Goal: Check status: Check status

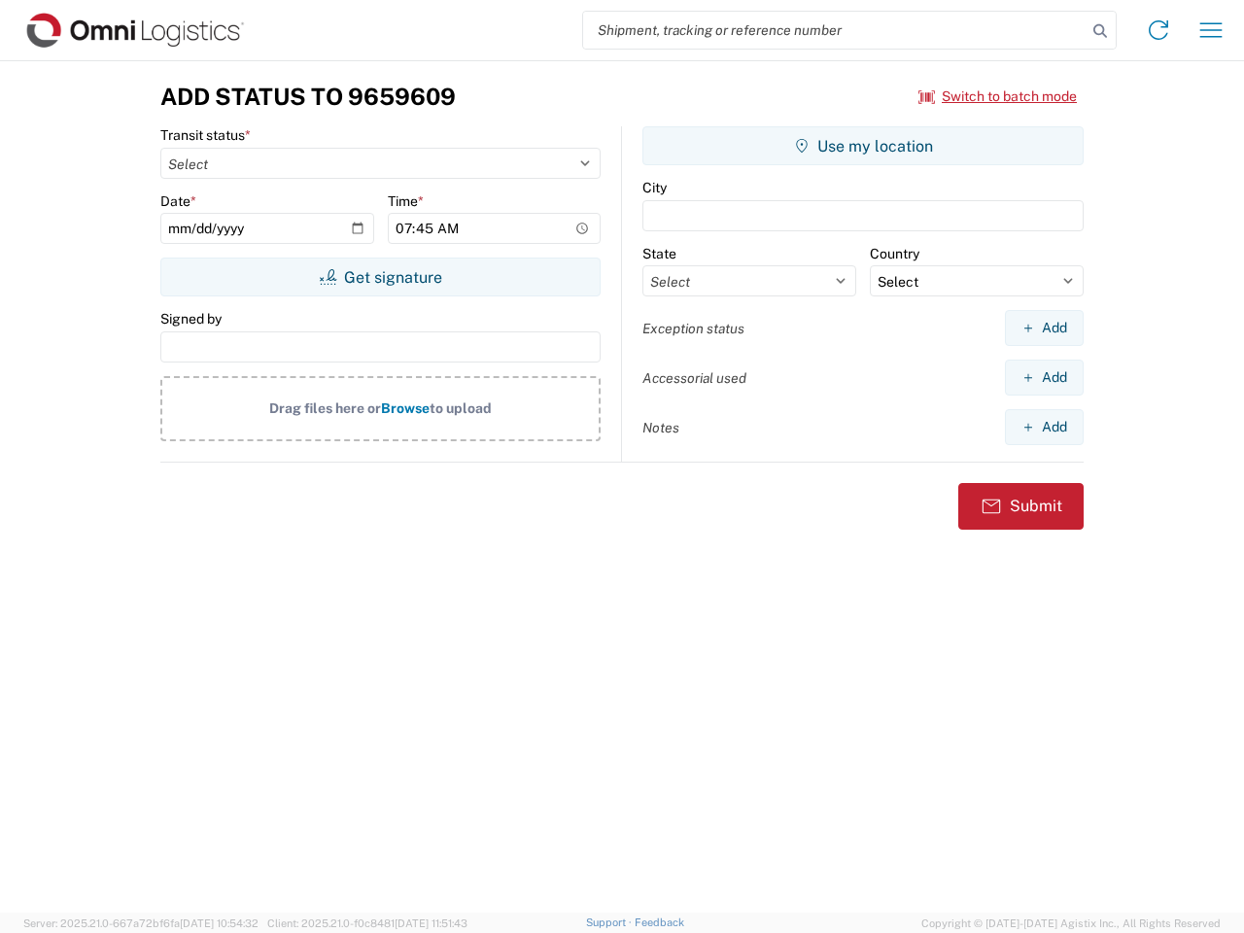
click at [835, 30] on input "search" at bounding box center [835, 30] width 504 height 37
click at [1101, 31] on icon at bounding box center [1100, 31] width 27 height 27
click at [1159, 30] on icon at bounding box center [1158, 30] width 31 height 31
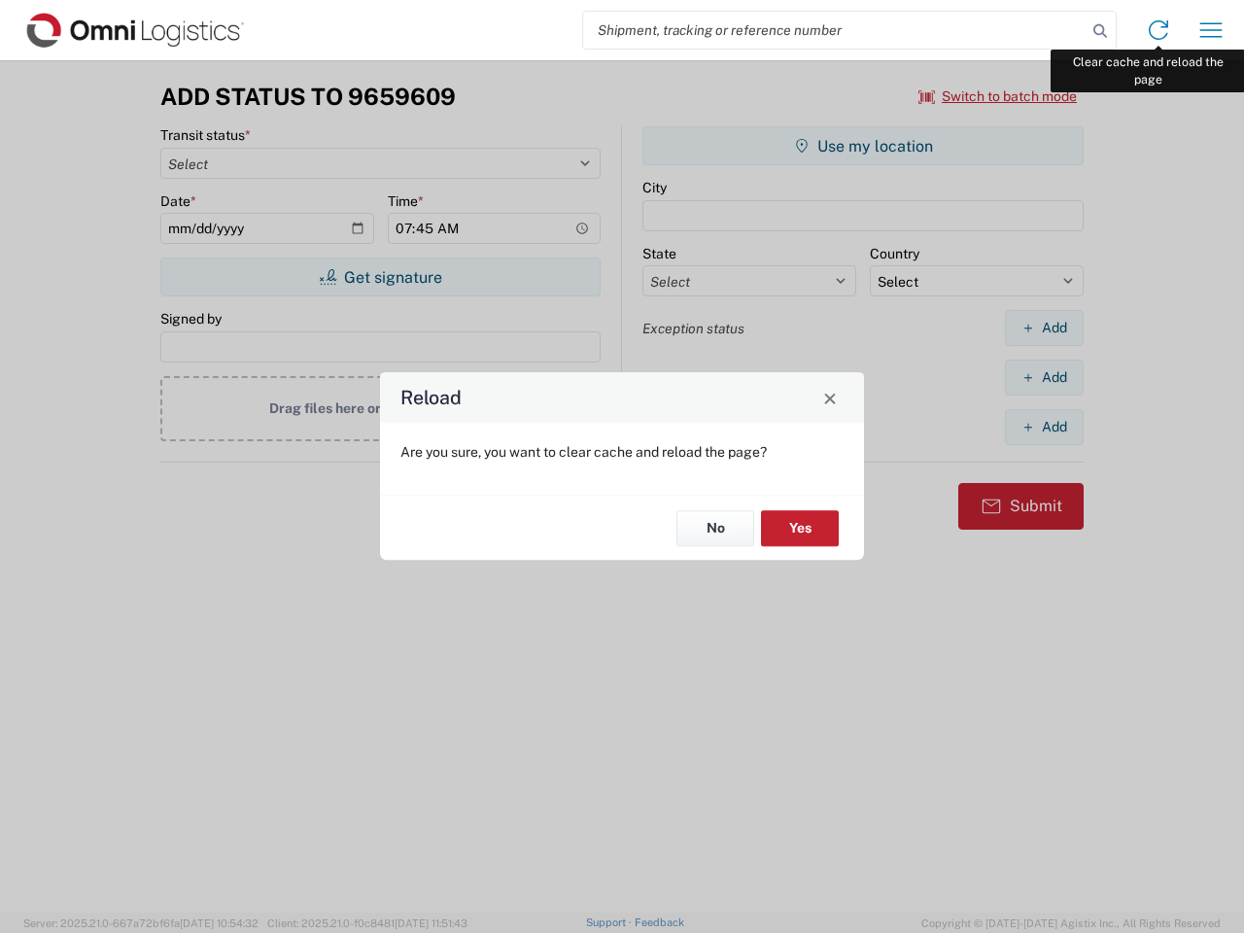
click at [1211, 30] on div "Reload Are you sure, you want to clear cache and reload the page? No Yes" at bounding box center [622, 466] width 1244 height 933
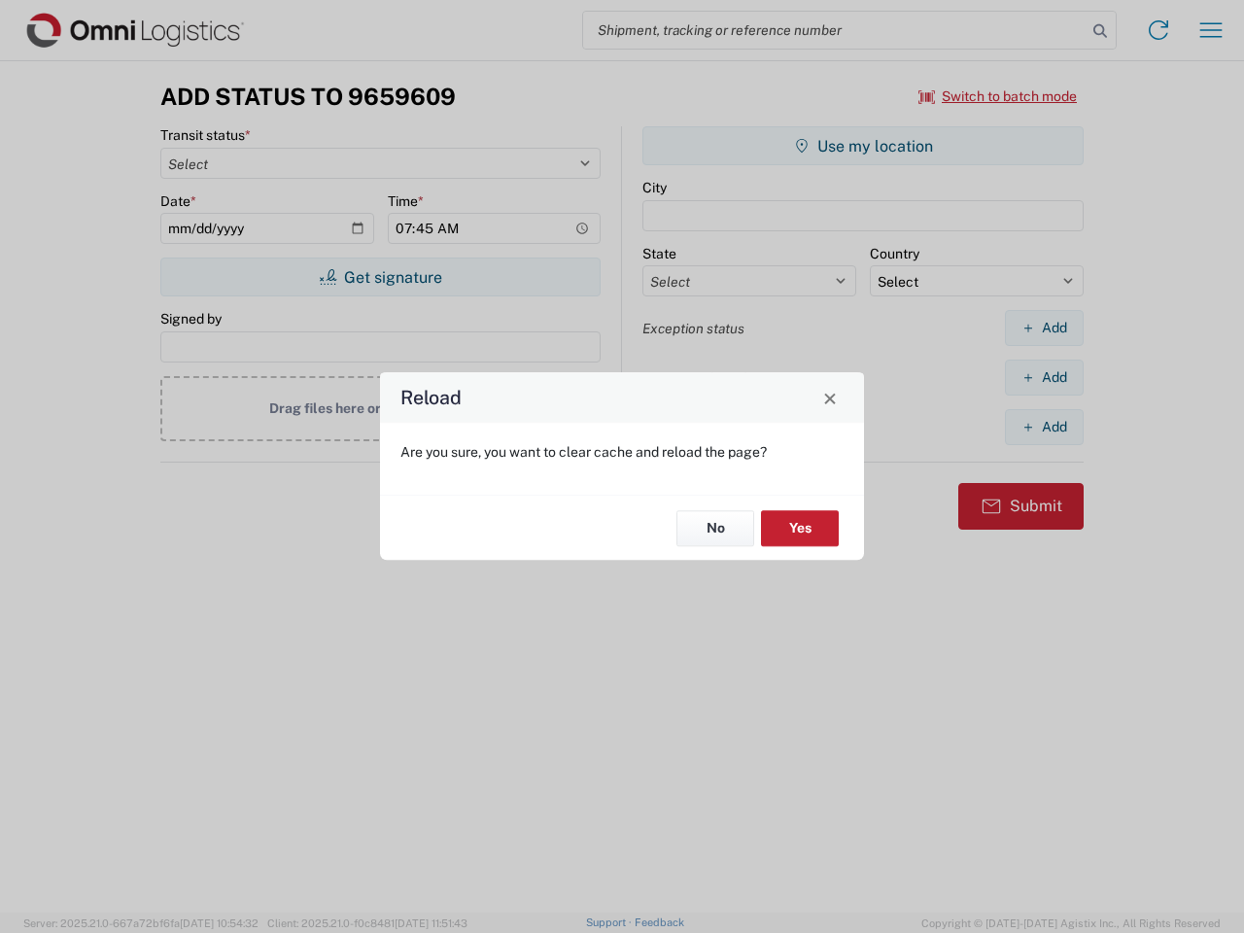
click at [999, 96] on div "Reload Are you sure, you want to clear cache and reload the page? No Yes" at bounding box center [622, 466] width 1244 height 933
click at [380, 277] on div "Reload Are you sure, you want to clear cache and reload the page? No Yes" at bounding box center [622, 466] width 1244 height 933
click at [863, 146] on div "Reload Are you sure, you want to clear cache and reload the page? No Yes" at bounding box center [622, 466] width 1244 height 933
click at [1044, 328] on div "Reload Are you sure, you want to clear cache and reload the page? No Yes" at bounding box center [622, 466] width 1244 height 933
click at [1044, 377] on div "Reload Are you sure, you want to clear cache and reload the page? No Yes" at bounding box center [622, 466] width 1244 height 933
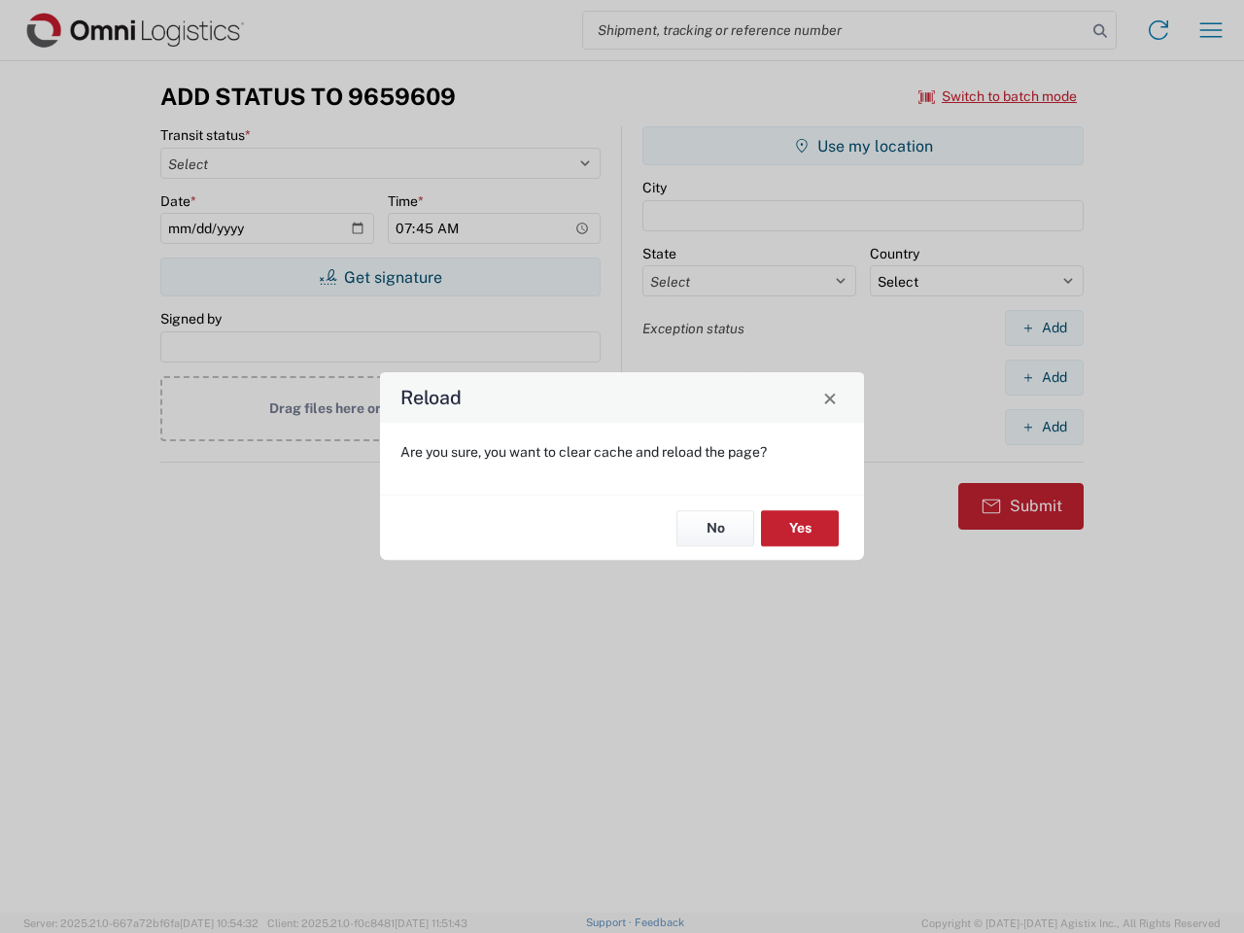
click at [1044, 427] on div "Reload Are you sure, you want to clear cache and reload the page? No Yes" at bounding box center [622, 466] width 1244 height 933
